Goal: Transaction & Acquisition: Purchase product/service

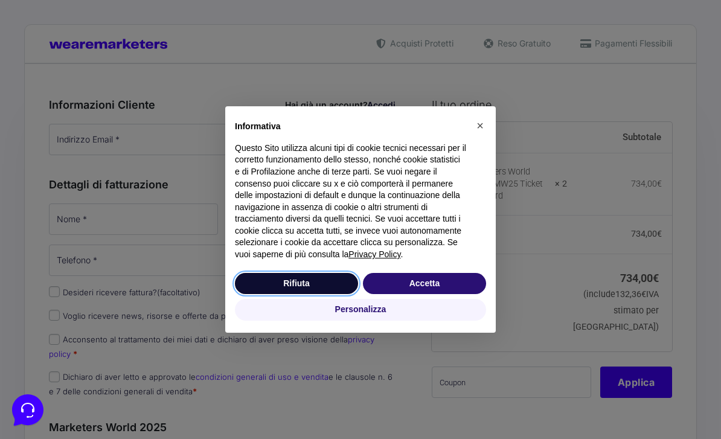
click at [287, 281] on button "Rifiuta" at bounding box center [296, 284] width 123 height 22
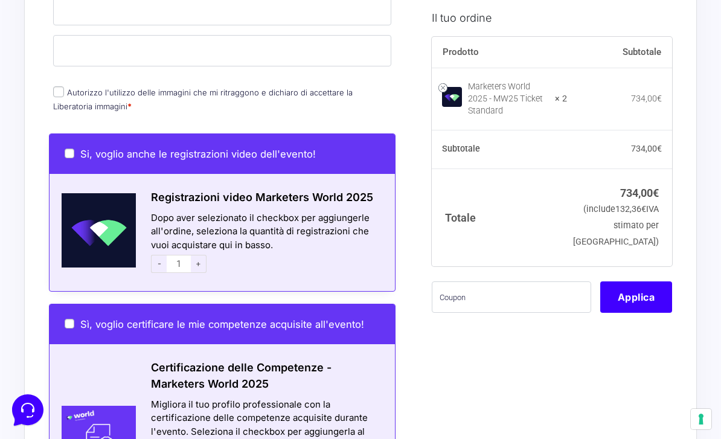
scroll to position [831, 0]
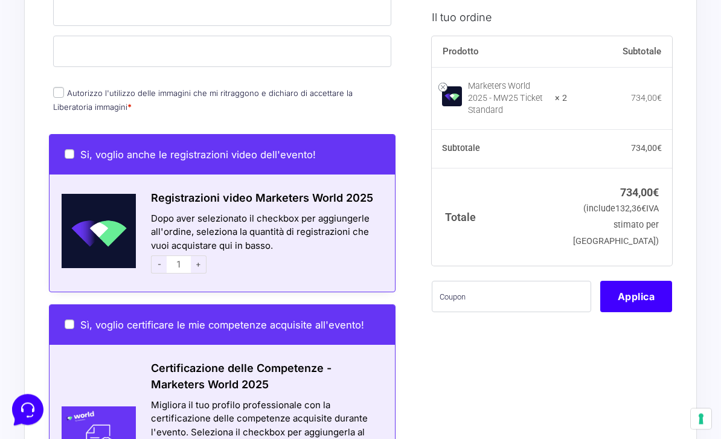
click at [74, 157] on label "Si, voglio anche le registrazioni video dell'evento!" at bounding box center [190, 155] width 251 height 12
click at [74, 157] on input "Si, voglio anche le registrazioni video dell'evento!" at bounding box center [70, 155] width 10 height 10
checkbox input "true"
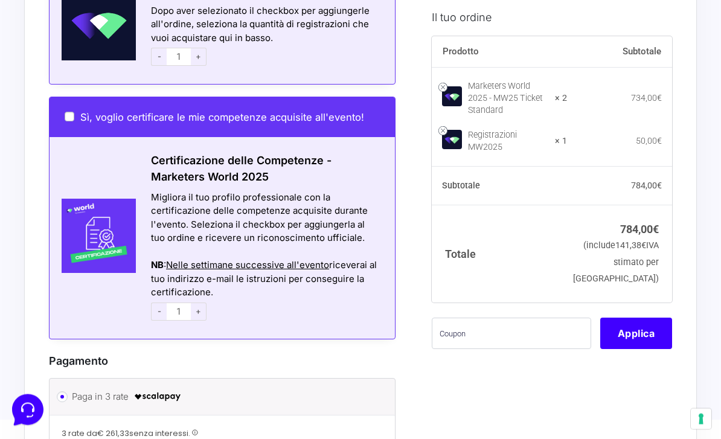
scroll to position [1040, 0]
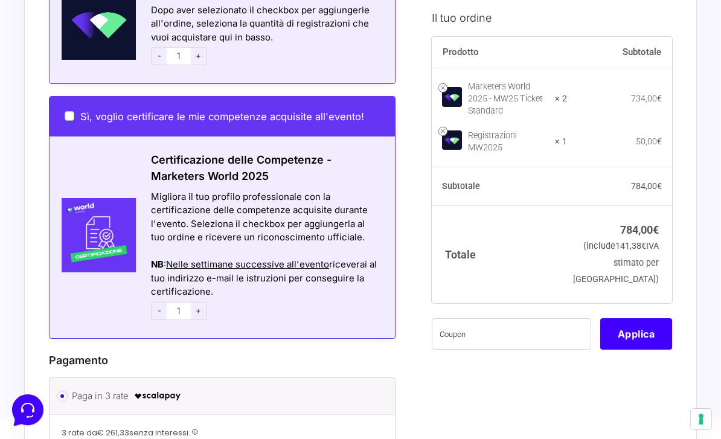
click at [68, 112] on input "Sì, voglio certificare le mie competenze acquisite all'evento!" at bounding box center [70, 116] width 10 height 10
checkbox input "true"
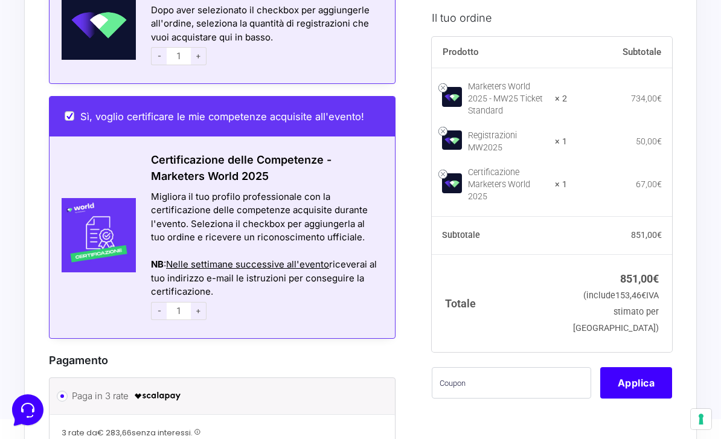
click at [69, 116] on input "Sì, voglio certificare le mie competenze acquisite all'evento!" at bounding box center [70, 116] width 10 height 10
checkbox input "false"
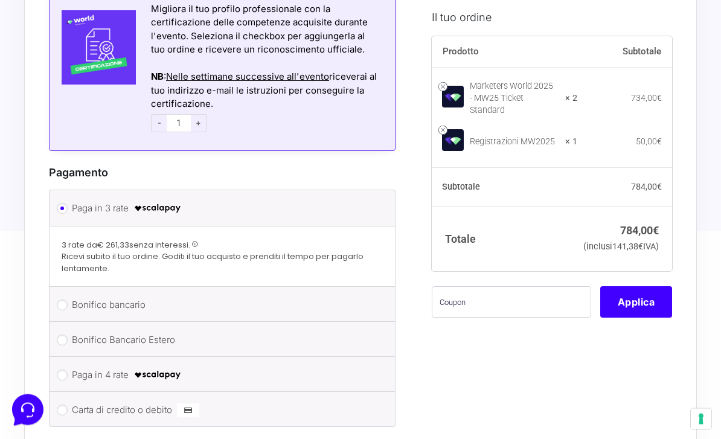
scroll to position [1228, 0]
click at [66, 376] on li "Paga in 4 rate" at bounding box center [222, 374] width 345 height 35
click at [65, 370] on input "Paga in 4 rate" at bounding box center [62, 374] width 11 height 11
radio input "true"
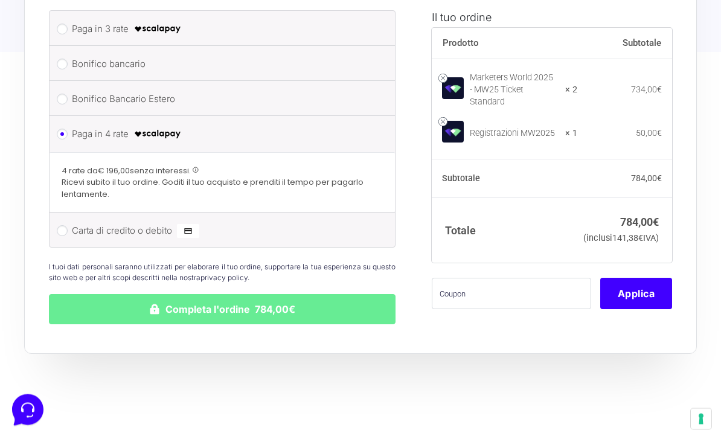
scroll to position [1431, 0]
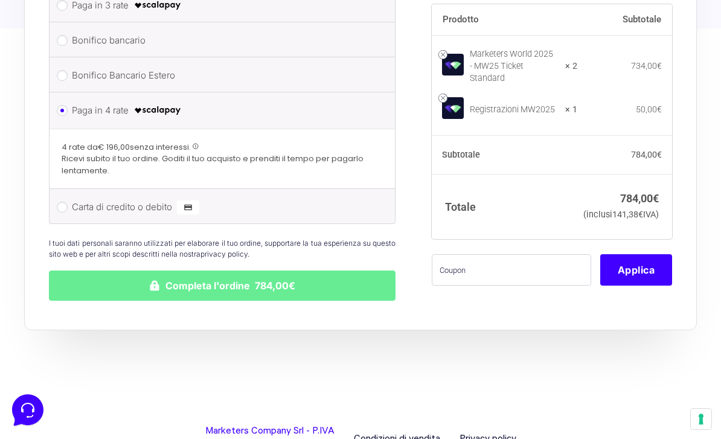
drag, startPoint x: 301, startPoint y: 443, endPoint x: 238, endPoint y: 443, distance: 63.4
copy link "01976200384"
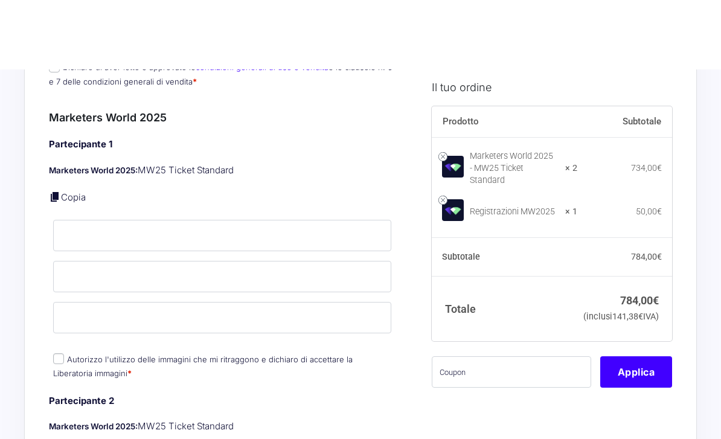
scroll to position [0, 0]
